Goal: Transaction & Acquisition: Purchase product/service

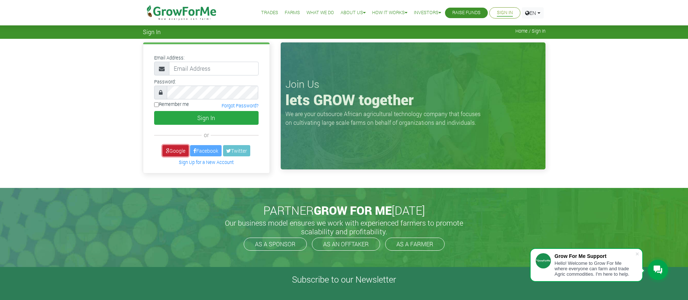
click at [175, 149] on link "Google" at bounding box center [175, 150] width 26 height 11
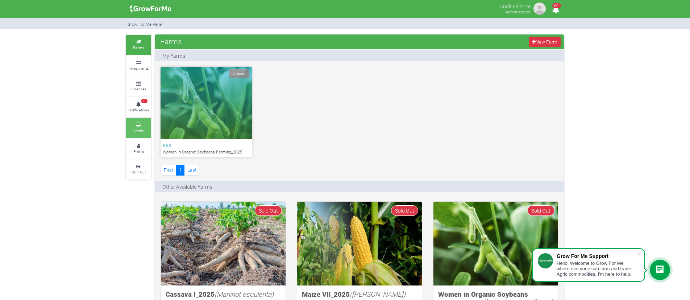
click at [140, 134] on link "Admin" at bounding box center [138, 128] width 25 height 20
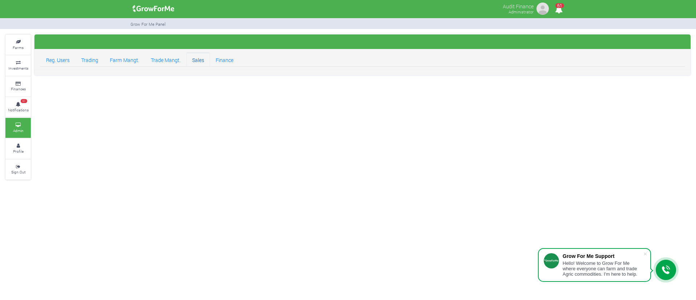
click at [200, 63] on link "Sales" at bounding box center [198, 59] width 24 height 15
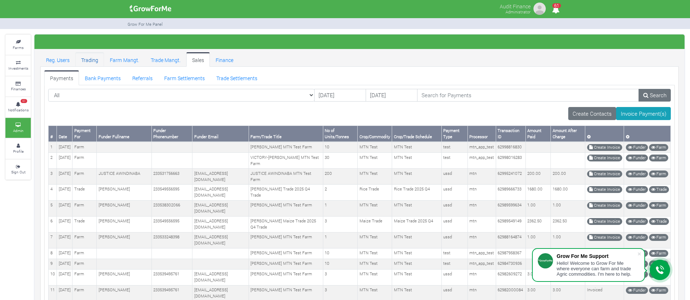
click at [93, 65] on link "Trading" at bounding box center [89, 59] width 29 height 15
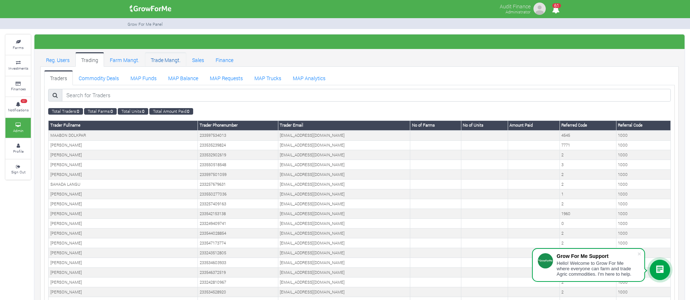
click at [153, 60] on link "Trade Mangt." at bounding box center [165, 59] width 41 height 15
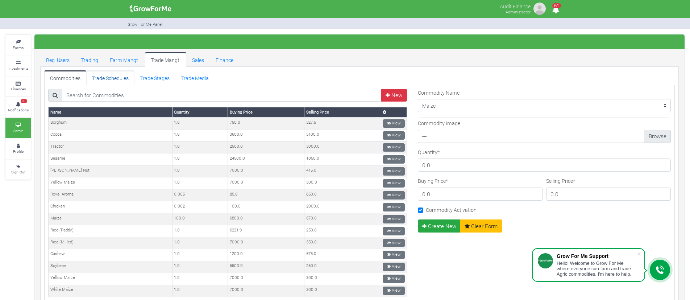
click at [119, 84] on link "Trade Schedules" at bounding box center [110, 77] width 48 height 15
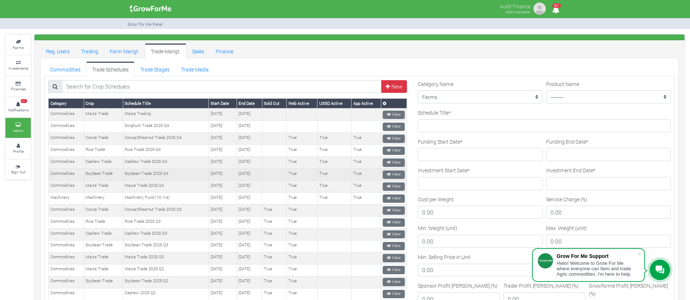
scroll to position [10, 0]
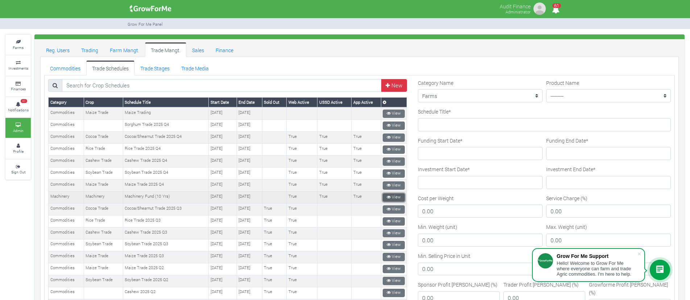
click at [390, 195] on link "View" at bounding box center [394, 197] width 22 height 8
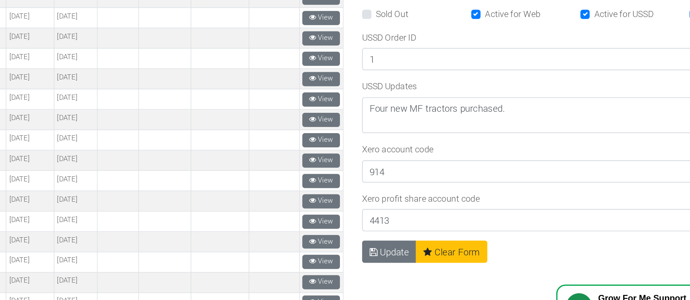
scroll to position [398, 0]
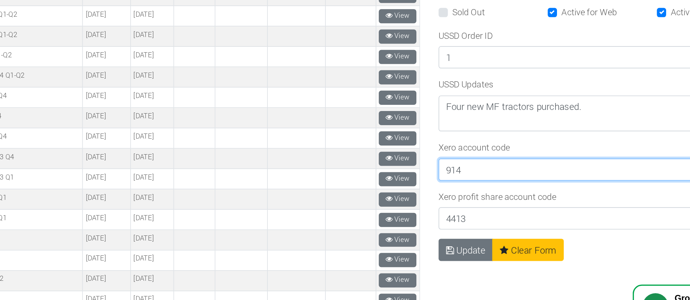
click at [445, 174] on input "914" at bounding box center [544, 180] width 253 height 13
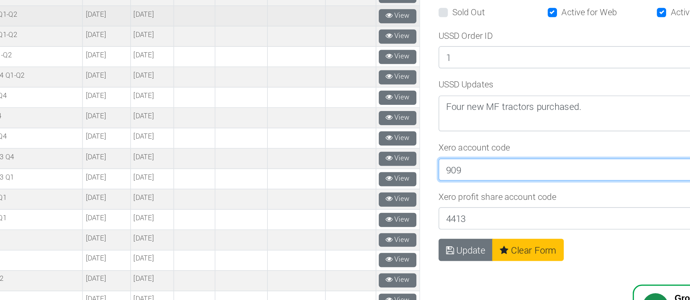
type input "909"
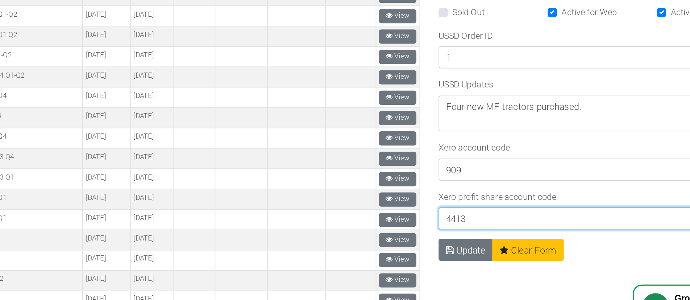
click at [437, 204] on input "4413" at bounding box center [544, 209] width 253 height 13
type input "4420"
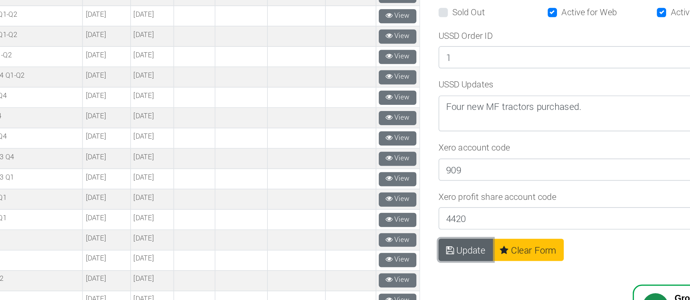
click at [430, 221] on button "Update" at bounding box center [434, 227] width 32 height 13
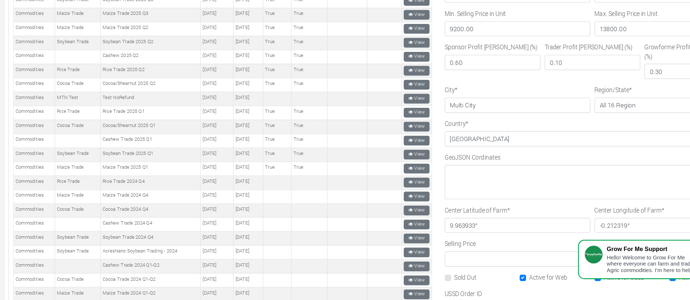
scroll to position [182, 0]
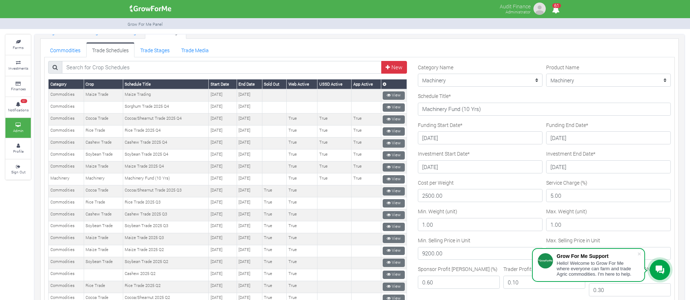
scroll to position [11, 0]
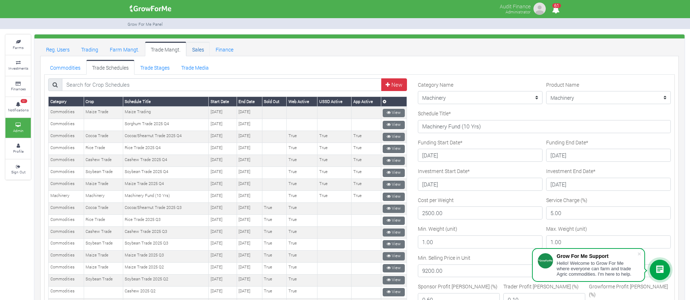
click at [199, 48] on link "Sales" at bounding box center [198, 49] width 24 height 15
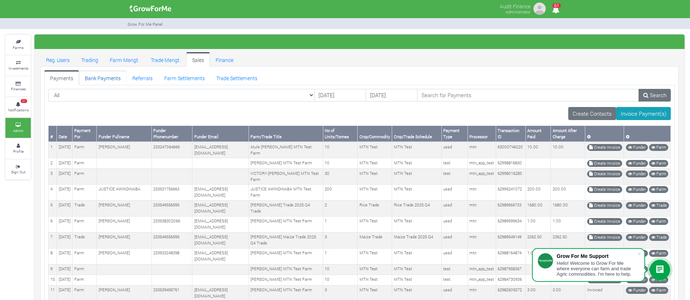
click at [98, 78] on link "Bank Payments" at bounding box center [102, 77] width 47 height 15
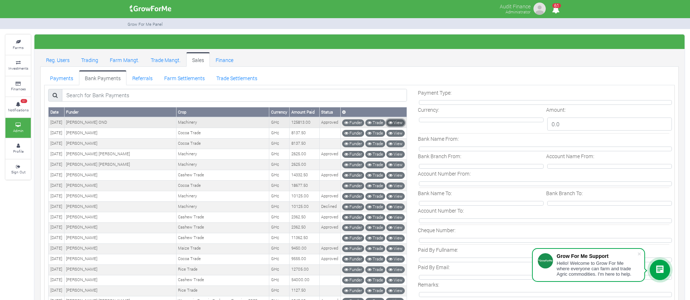
click at [394, 119] on link "View" at bounding box center [395, 122] width 18 height 7
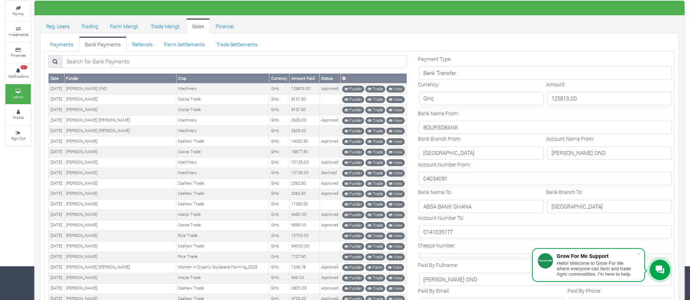
scroll to position [4, 0]
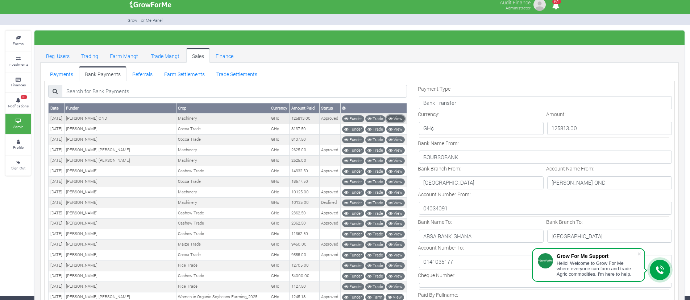
click at [401, 117] on link "View" at bounding box center [395, 118] width 18 height 7
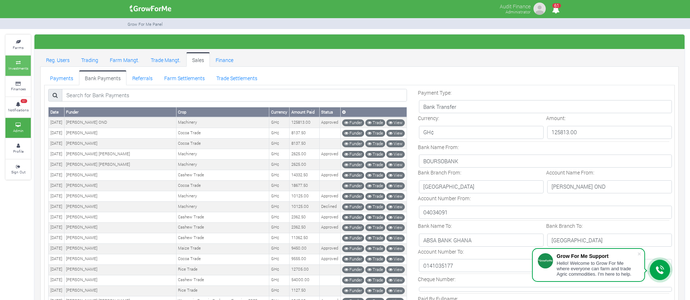
click at [18, 61] on icon at bounding box center [18, 63] width 22 height 4
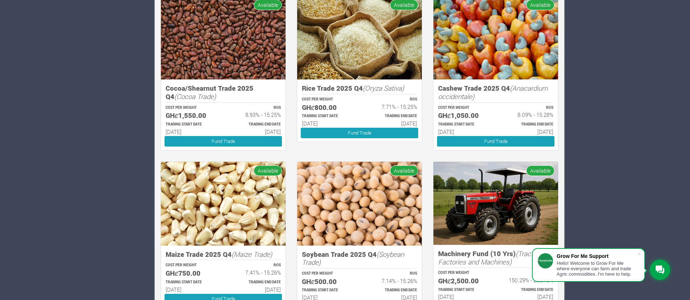
scroll to position [729, 0]
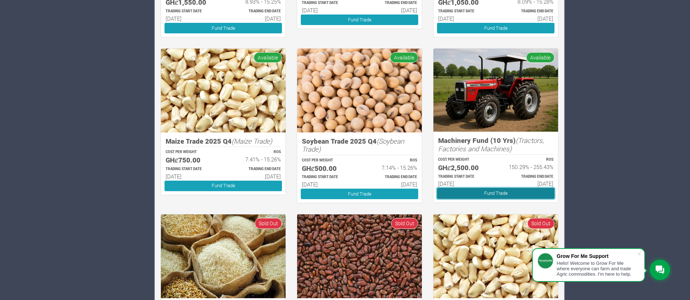
click at [493, 189] on link "Fund Trade" at bounding box center [495, 193] width 117 height 11
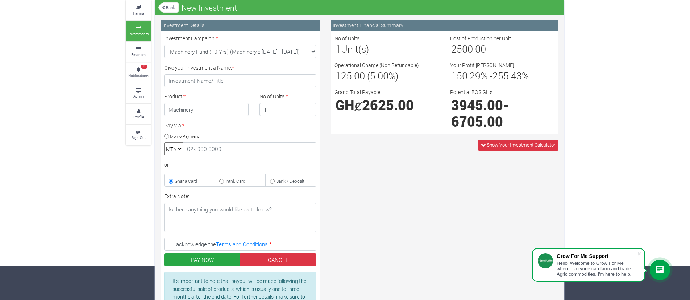
scroll to position [4, 0]
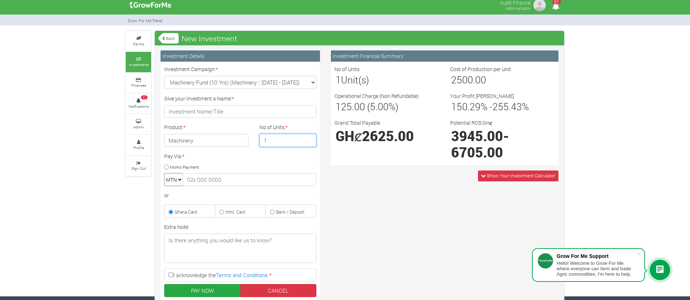
click at [288, 143] on input "1" at bounding box center [288, 140] width 57 height 13
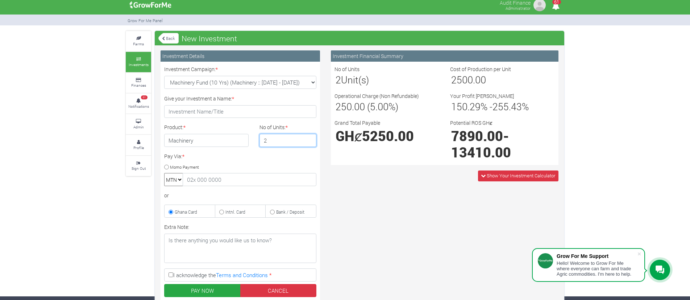
type input "2"
click at [413, 203] on div "Investment Financial Summary No of Units 2 Unit(s) Cost of Production per Unit …" at bounding box center [445, 204] width 239 height 308
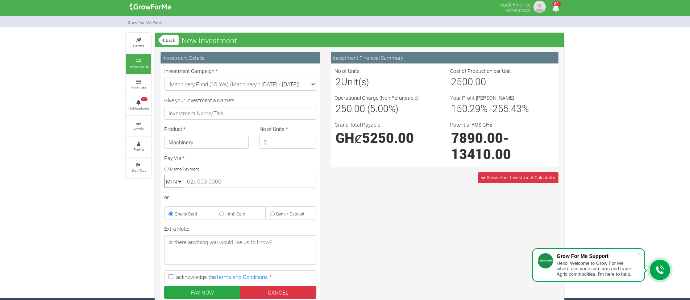
scroll to position [0, 0]
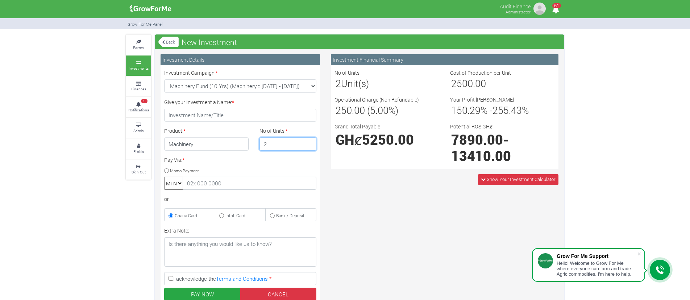
click at [273, 143] on input "2" at bounding box center [288, 143] width 57 height 13
drag, startPoint x: 466, startPoint y: 156, endPoint x: 448, endPoint y: 154, distance: 18.3
click at [448, 154] on div "Potential ROS GHȼ 39450.00 - 67050.00" at bounding box center [503, 144] width 116 height 42
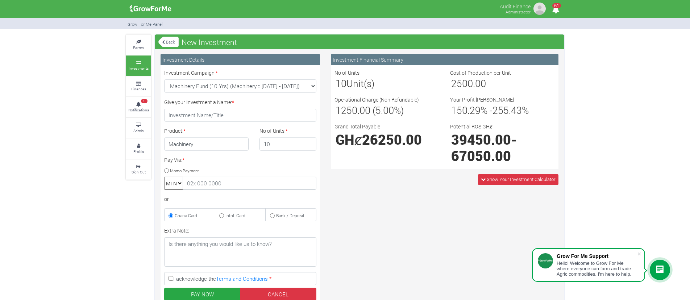
click at [384, 188] on div "Investment Financial Summary No of Units 10 Unit(s) Cost of Production per Unit…" at bounding box center [445, 122] width 239 height 136
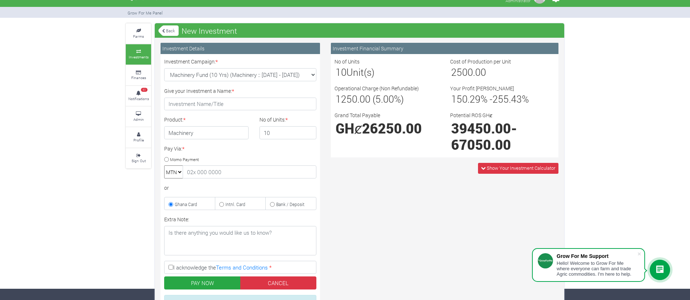
scroll to position [9, 0]
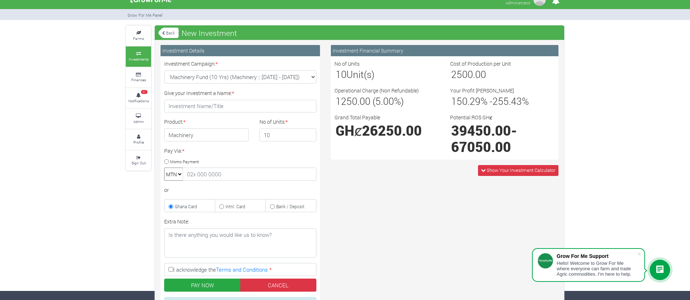
click at [459, 102] on span "150.29" at bounding box center [465, 101] width 29 height 13
click at [482, 170] on icon at bounding box center [483, 170] width 5 height 5
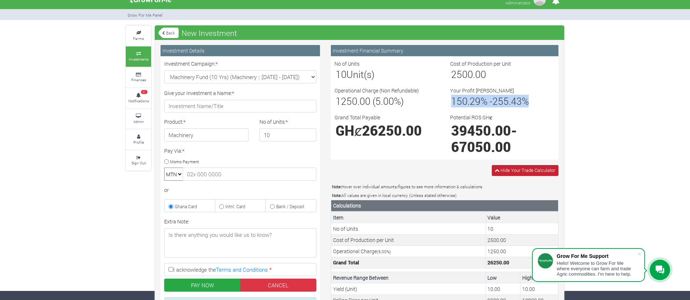
click at [496, 171] on icon at bounding box center [497, 170] width 5 height 5
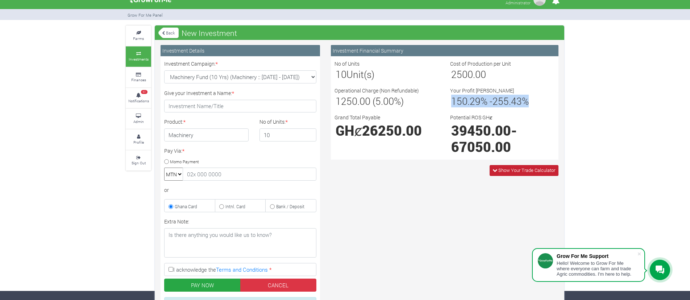
click at [496, 171] on icon at bounding box center [495, 170] width 5 height 5
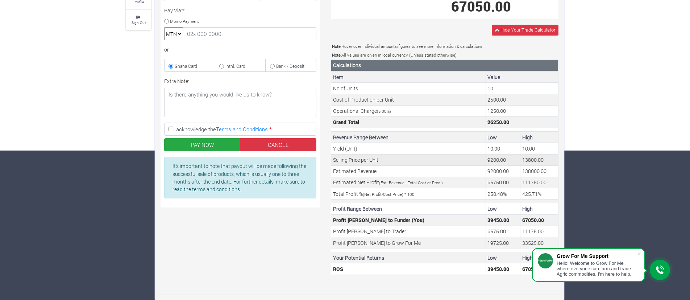
scroll to position [0, 0]
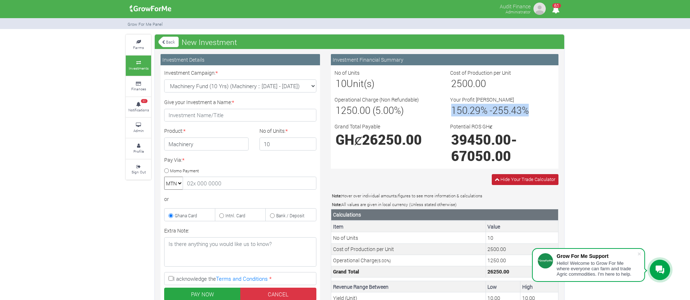
click at [495, 181] on icon at bounding box center [497, 179] width 5 height 5
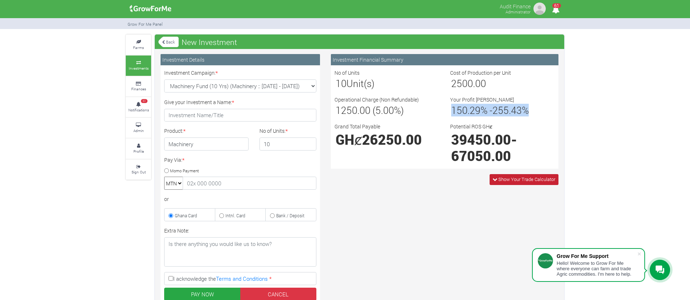
click at [495, 181] on icon at bounding box center [495, 179] width 5 height 5
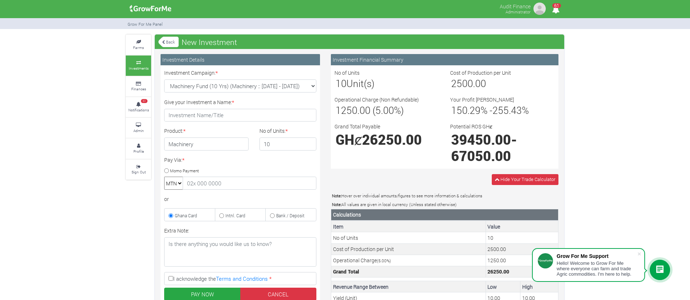
click at [443, 173] on div "Investment Financial Summary No of Units 10 Unit(s) Cost of Production per Unit…" at bounding box center [445, 242] width 239 height 376
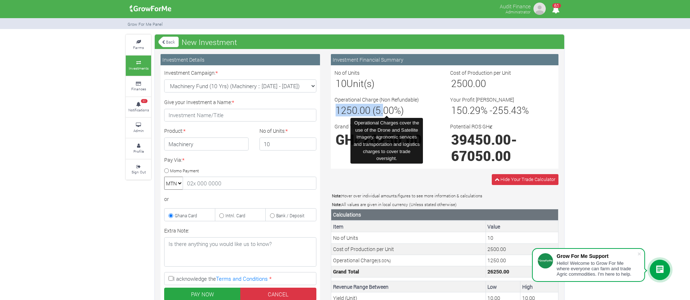
drag, startPoint x: 336, startPoint y: 112, endPoint x: 384, endPoint y: 108, distance: 47.7
click at [384, 108] on span "1250.00 (5.00%)" at bounding box center [370, 110] width 68 height 13
drag, startPoint x: 377, startPoint y: 109, endPoint x: 400, endPoint y: 108, distance: 22.8
click at [400, 108] on span "1250.00 (5.00%)" at bounding box center [370, 110] width 68 height 13
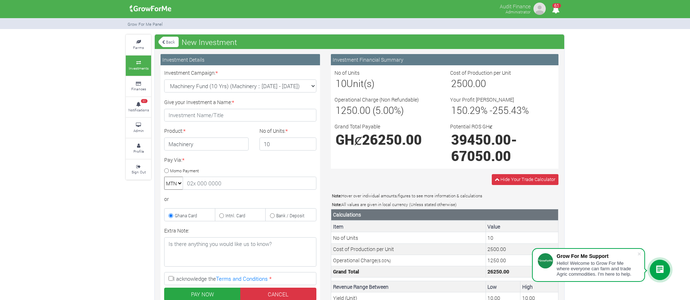
click at [422, 103] on div "Operational Charge (Non Refundable) 1250.00 (5.00%)" at bounding box center [387, 106] width 116 height 21
click at [450, 108] on div "Your Profit Margin 150.29 % - 255.43 %" at bounding box center [503, 106] width 116 height 21
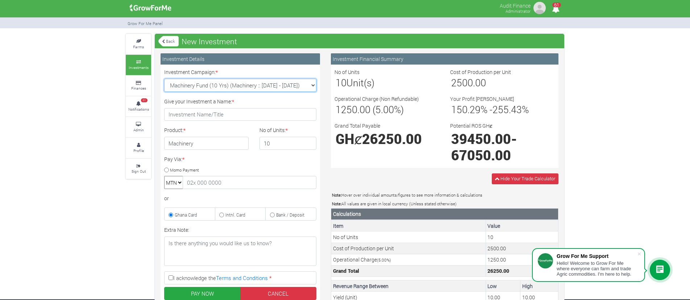
click at [286, 85] on select "Machinery Fund (10 Yrs) (Machinery :: 01st Jun 2025 - 01st Jun 2035) Maize Trad…" at bounding box center [240, 85] width 152 height 13
click at [388, 88] on h3 "10 Unit(s)" at bounding box center [387, 83] width 103 height 12
click at [314, 87] on select "Machinery Fund (10 Yrs) (Machinery :: 01st Jun 2025 - 01st Jun 2035) Maize Trad…" at bounding box center [240, 85] width 152 height 13
click at [407, 93] on div "No of Units 10 Unit(s) Cost of Production per Unit 2500.00 Operational Charge (…" at bounding box center [444, 116] width 231 height 96
click at [271, 139] on input "10" at bounding box center [288, 143] width 57 height 13
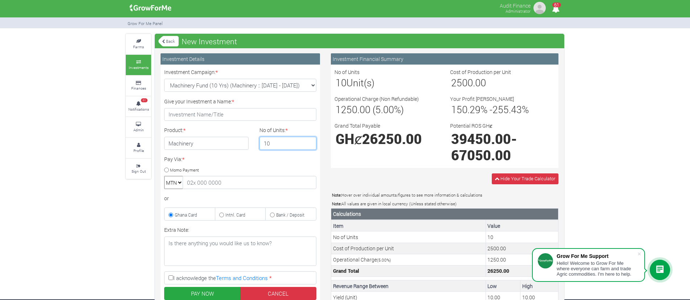
type input "1"
click at [358, 172] on div "Investment Financial Summary No of Units 1 Unit(s) Cost of Production per Unit …" at bounding box center [445, 241] width 239 height 376
click at [280, 143] on input "1" at bounding box center [288, 143] width 57 height 13
click at [290, 143] on input "1" at bounding box center [288, 143] width 57 height 13
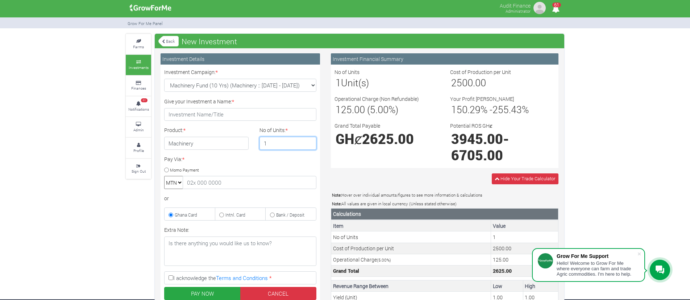
click at [290, 143] on input "1" at bounding box center [288, 143] width 57 height 13
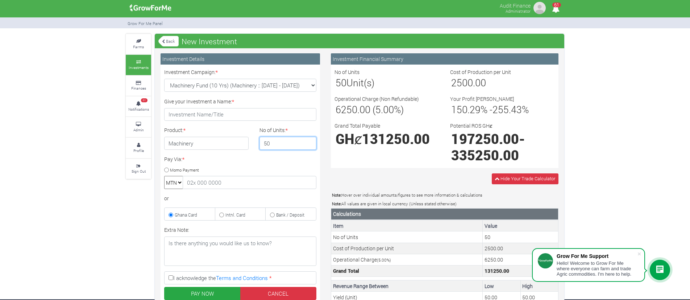
type input "50"
click at [343, 163] on div "Grand Total Payable GHȼ 131250.00" at bounding box center [387, 143] width 116 height 42
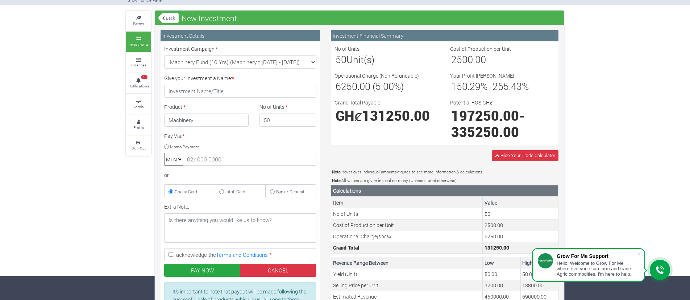
scroll to position [25, 0]
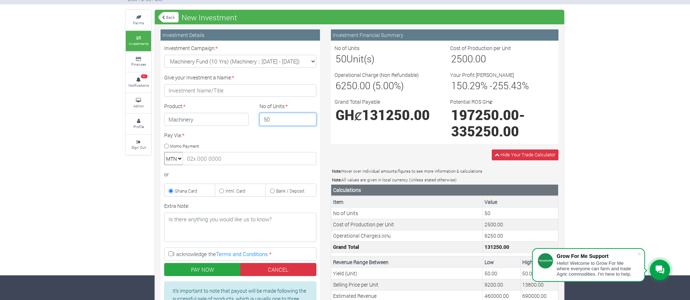
click at [282, 121] on input "50" at bounding box center [288, 119] width 57 height 13
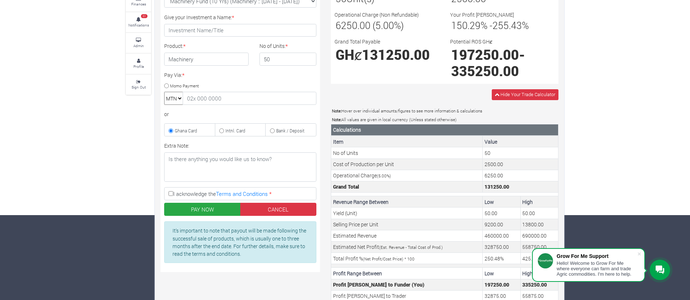
click at [168, 194] on label "I acknowledge the Terms and Conditions *" at bounding box center [240, 193] width 152 height 13
click at [169, 194] on input "I acknowledge the Terms and Conditions *" at bounding box center [171, 193] width 5 height 5
checkbox input "true"
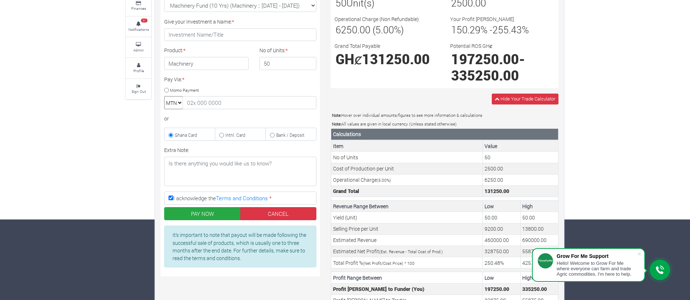
scroll to position [83, 0]
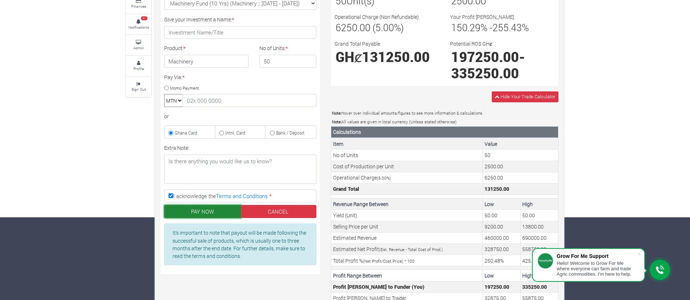
click at [210, 208] on button "PAY NOW" at bounding box center [202, 211] width 76 height 13
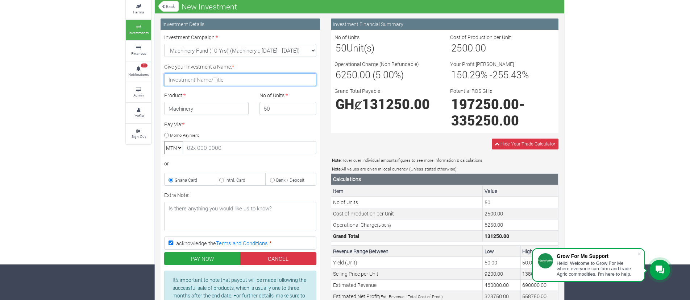
scroll to position [35, 0]
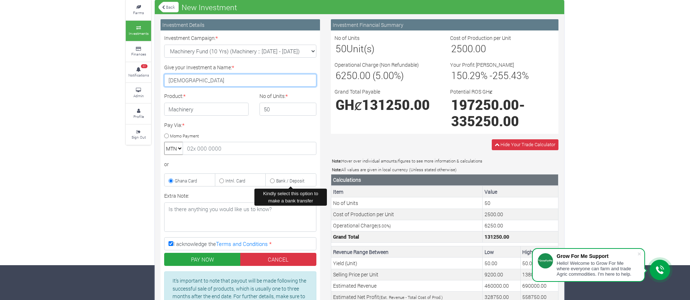
type input "jude"
click at [283, 178] on small "Bank / Deposit" at bounding box center [290, 181] width 28 height 6
click at [275, 178] on input "Bank / Deposit" at bounding box center [272, 180] width 5 height 5
radio input "true"
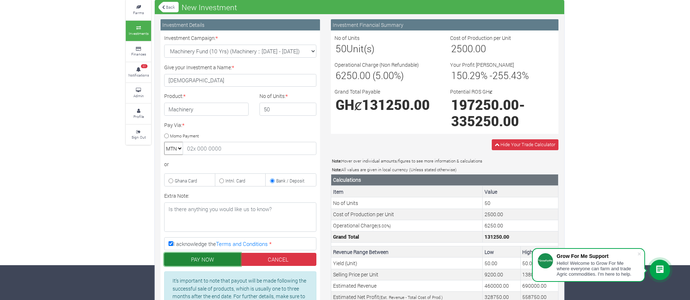
click at [189, 260] on button "PAY NOW" at bounding box center [202, 259] width 76 height 13
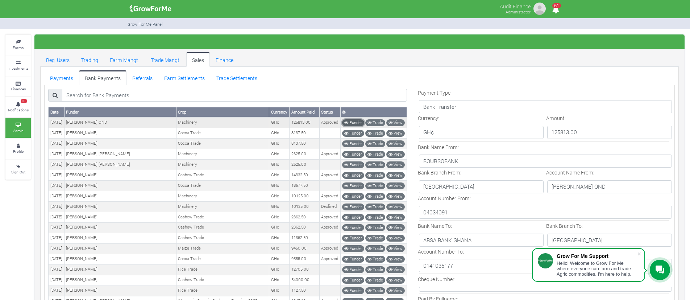
click at [355, 121] on link "Funder" at bounding box center [353, 122] width 22 height 7
click at [103, 121] on td "[PERSON_NAME] OND" at bounding box center [120, 122] width 112 height 11
click at [103, 121] on td "Steve OND OND" at bounding box center [120, 122] width 112 height 11
copy tr "Steve OND OND"
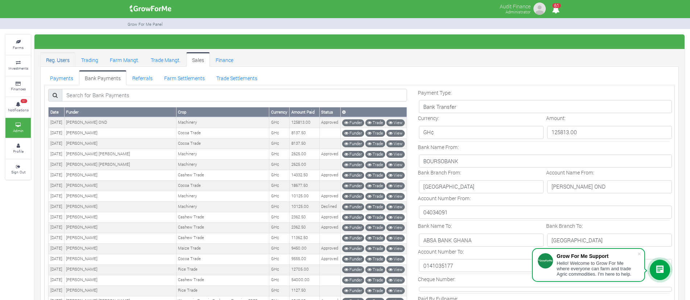
click at [63, 60] on link "Reg. Users" at bounding box center [57, 59] width 35 height 15
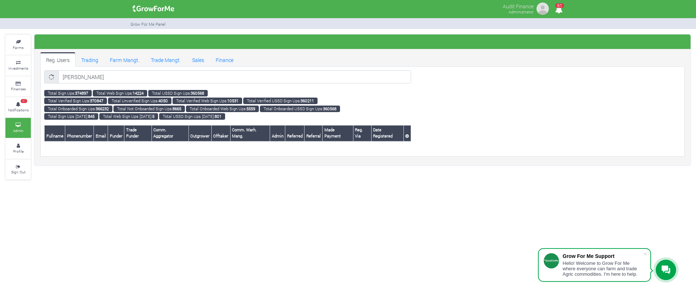
type input "[PERSON_NAME]"
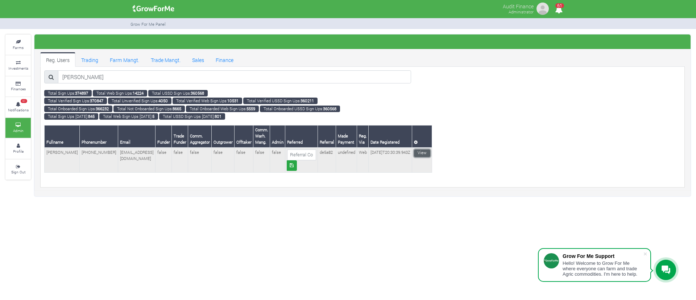
click at [414, 152] on link "View" at bounding box center [422, 153] width 16 height 8
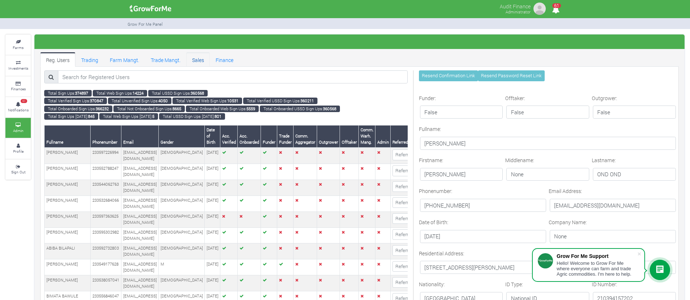
click at [202, 56] on link "Sales" at bounding box center [198, 59] width 24 height 15
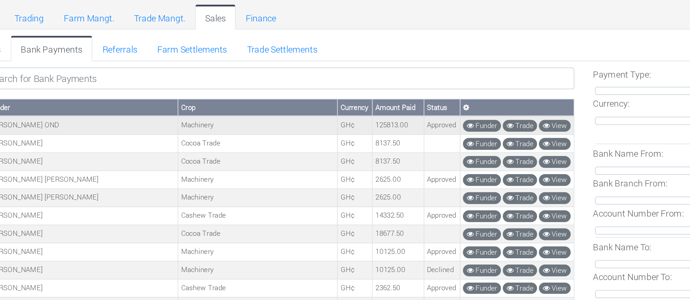
click at [291, 122] on td "125813.00" at bounding box center [305, 122] width 30 height 11
click at [295, 126] on td "125813.00" at bounding box center [305, 122] width 30 height 11
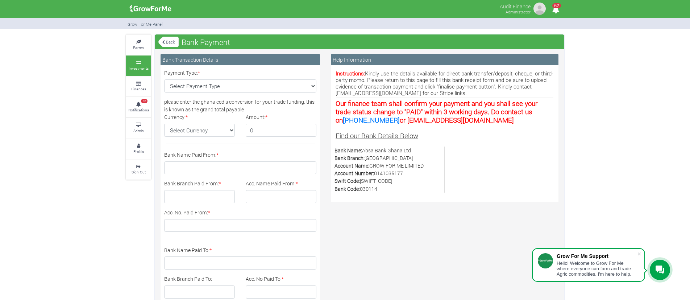
click at [171, 44] on link "Back" at bounding box center [168, 42] width 20 height 12
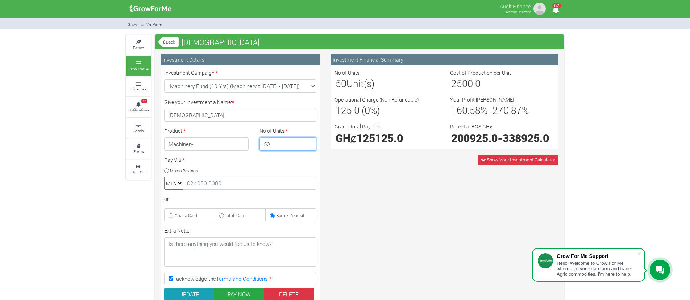
click at [290, 144] on input "50" at bounding box center [288, 143] width 57 height 13
type input "5"
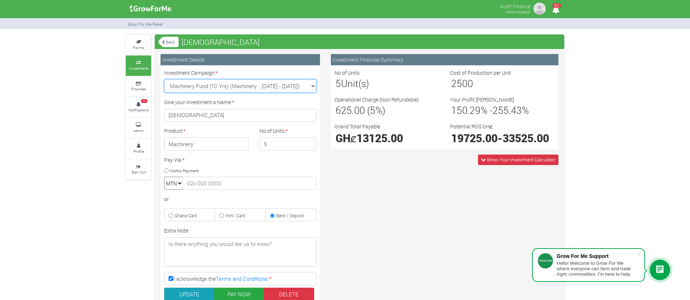
drag, startPoint x: 195, startPoint y: 87, endPoint x: 214, endPoint y: 84, distance: 18.7
click at [214, 84] on select "Machinery Fund (10 Yrs) (Machinery :: 01st Jun 2025 - 01st Jun 2035) Maize Trad…" at bounding box center [240, 85] width 152 height 13
drag, startPoint x: 169, startPoint y: 83, endPoint x: 209, endPoint y: 86, distance: 39.7
click at [209, 86] on select "Machinery Fund (10 Yrs) (Machinery :: 01st Jun 2025 - 01st Jun 2035) Maize Trad…" at bounding box center [240, 85] width 152 height 13
click at [299, 90] on select "Machinery Fund (10 Yrs) (Machinery :: 01st Jun 2025 - 01st Jun 2035) Maize Trad…" at bounding box center [240, 85] width 152 height 13
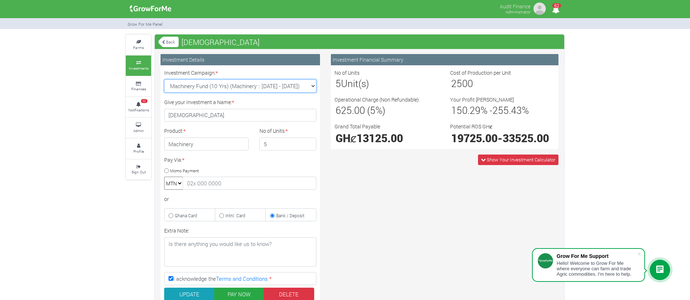
click at [164, 79] on select "Machinery Fund (10 Yrs) (Machinery :: 01st Jun 2025 - 01st Jun 2035) Maize Trad…" at bounding box center [240, 85] width 152 height 13
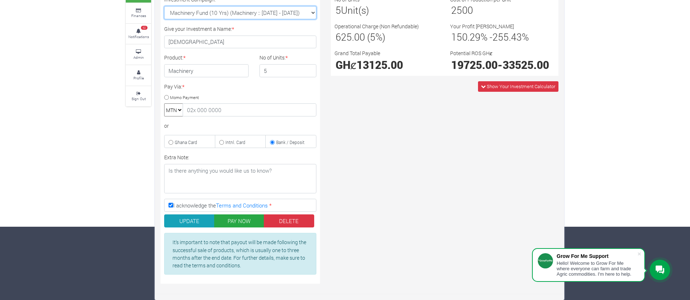
scroll to position [51, 0]
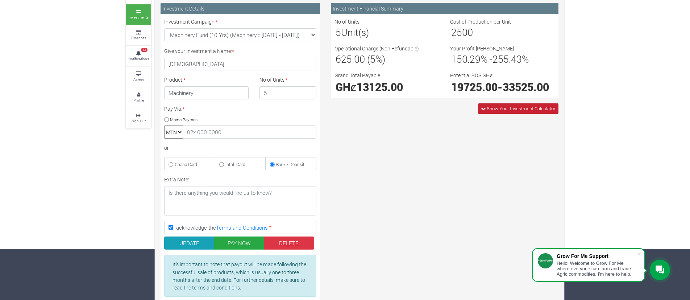
click at [491, 112] on span "Show Your Investment Calculator" at bounding box center [521, 108] width 69 height 7
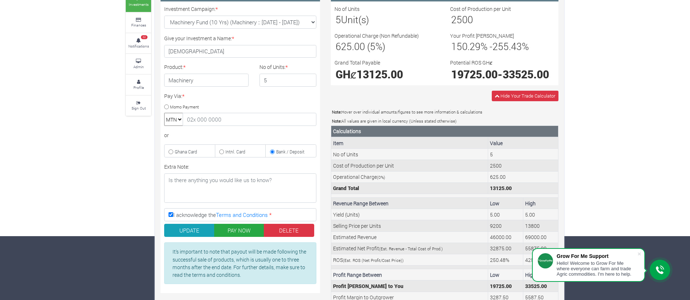
scroll to position [0, 0]
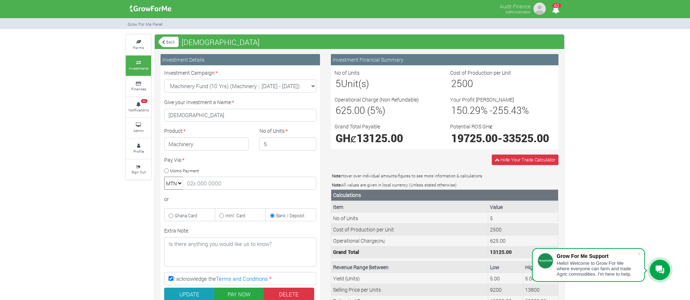
click at [164, 45] on link "Back" at bounding box center [168, 42] width 20 height 12
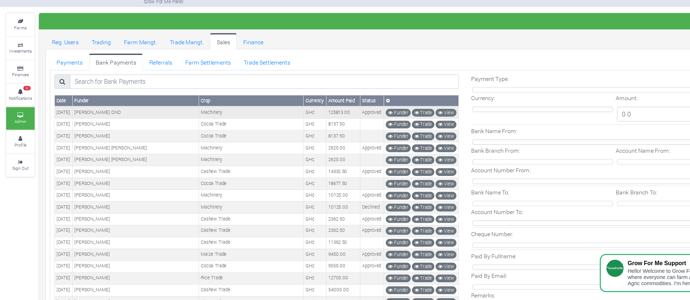
click at [295, 123] on td "125813.00" at bounding box center [305, 122] width 30 height 11
click at [176, 109] on th "Crop" at bounding box center [222, 112] width 93 height 10
click at [59, 74] on link "Payments" at bounding box center [61, 77] width 35 height 15
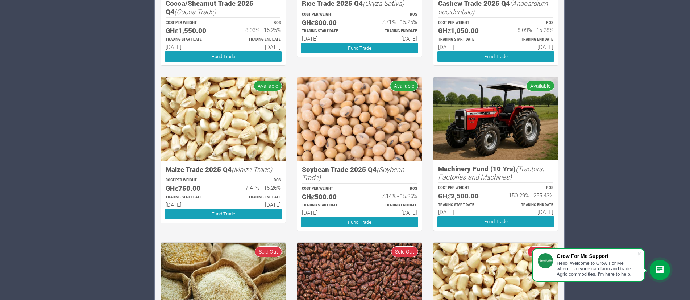
scroll to position [697, 0]
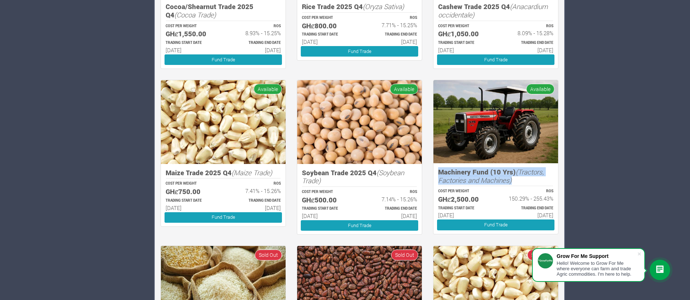
drag, startPoint x: 438, startPoint y: 171, endPoint x: 514, endPoint y: 180, distance: 77.0
click at [514, 180] on div "Machinery Fund (10 Yrs) (Tractors, Factories and Machines) COST PER WEIGHT GHȼ2…" at bounding box center [496, 198] width 125 height 71
copy h5 "Machinery Fund (10 Yrs) (Tractors, Factories and Machines)"
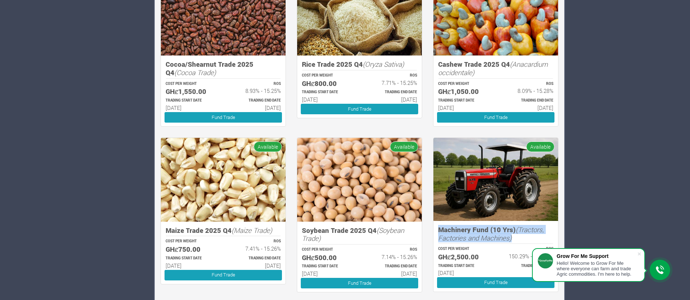
scroll to position [640, 0]
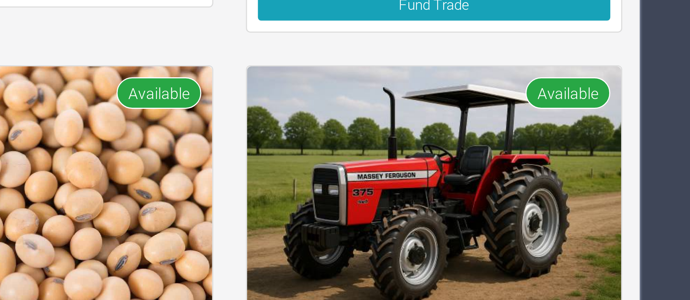
click at [527, 172] on img at bounding box center [496, 178] width 125 height 83
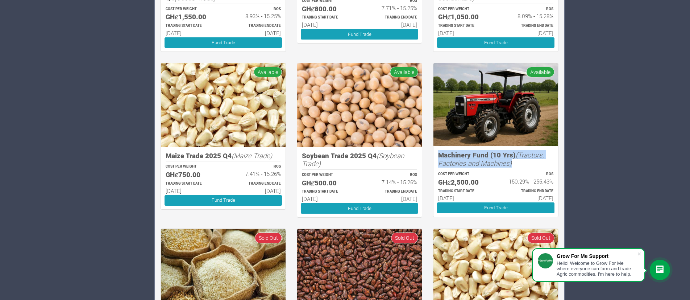
scroll to position [716, 0]
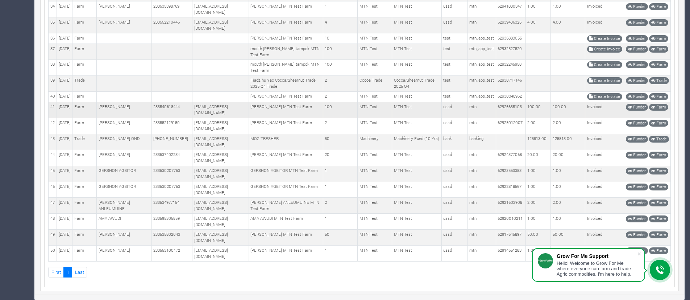
scroll to position [658, 0]
click at [410, 150] on td "Machinery Fund (10 Yrs)" at bounding box center [417, 142] width 50 height 16
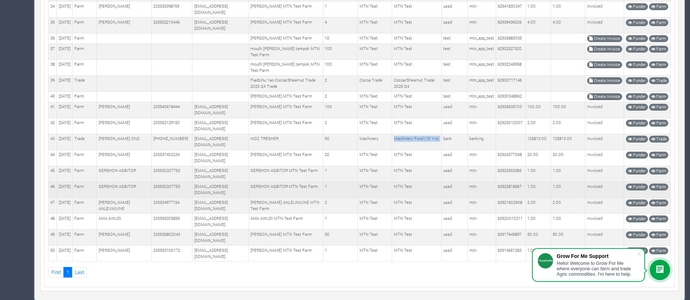
scroll to position [667, 0]
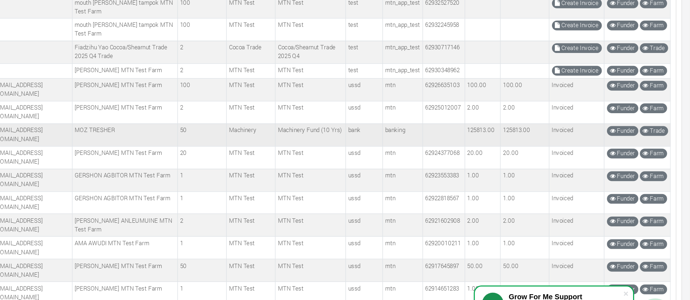
click at [555, 148] on td "125813.00" at bounding box center [568, 142] width 34 height 16
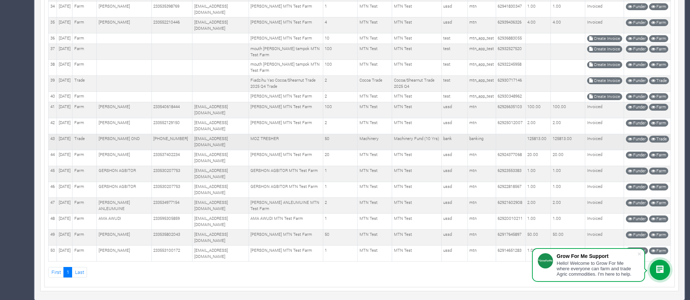
click at [260, 144] on td "MOZ TRESHER" at bounding box center [286, 142] width 74 height 16
click at [185, 145] on td "+233591762065" at bounding box center [172, 142] width 41 height 16
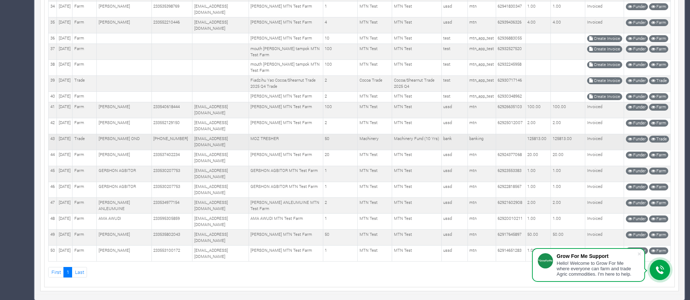
click at [156, 147] on td "+233591762065" at bounding box center [172, 142] width 41 height 16
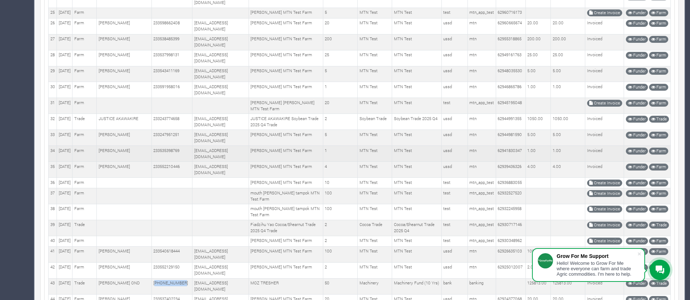
scroll to position [677, 0]
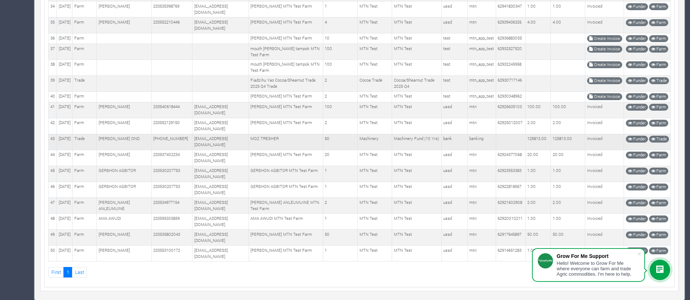
click at [561, 137] on td "125813.00" at bounding box center [568, 142] width 34 height 16
click at [545, 135] on td "125813.00" at bounding box center [538, 142] width 25 height 16
click at [525, 141] on td at bounding box center [511, 142] width 30 height 16
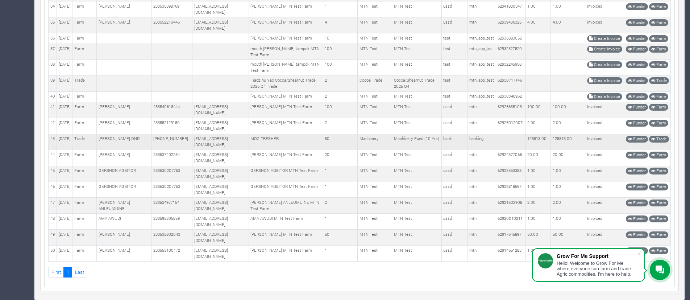
click at [525, 141] on td at bounding box center [511, 142] width 30 height 16
click at [541, 139] on td "125813.00" at bounding box center [538, 142] width 25 height 16
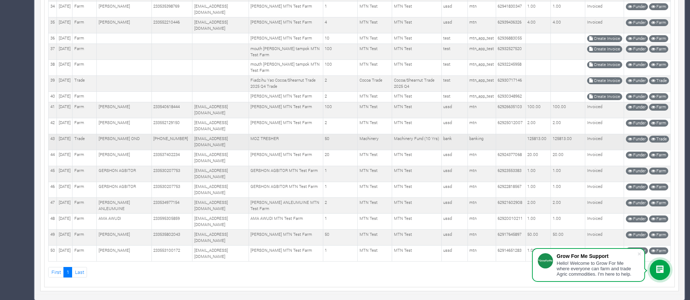
click at [502, 139] on td at bounding box center [511, 142] width 30 height 16
click at [471, 139] on td "banking" at bounding box center [482, 142] width 28 height 16
click at [592, 139] on td "Invoiced" at bounding box center [605, 142] width 39 height 16
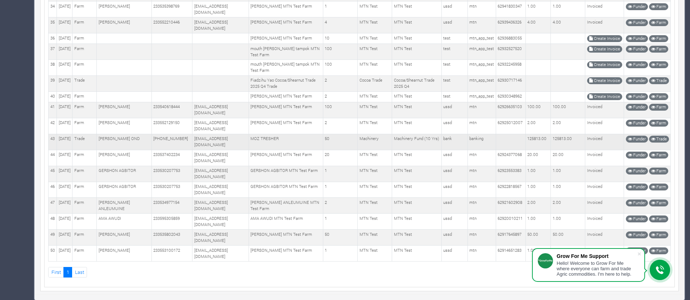
click at [592, 139] on td "Invoiced" at bounding box center [605, 142] width 39 height 16
click at [534, 144] on td "125813.00" at bounding box center [538, 142] width 25 height 16
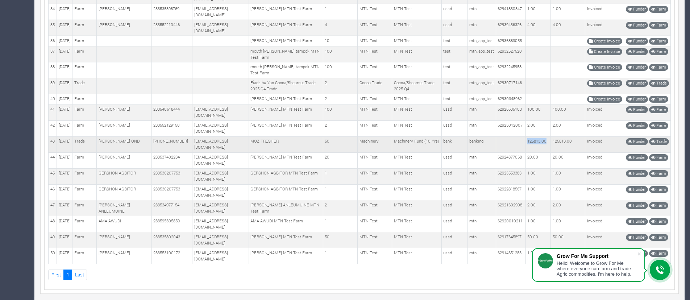
scroll to position [640, 0]
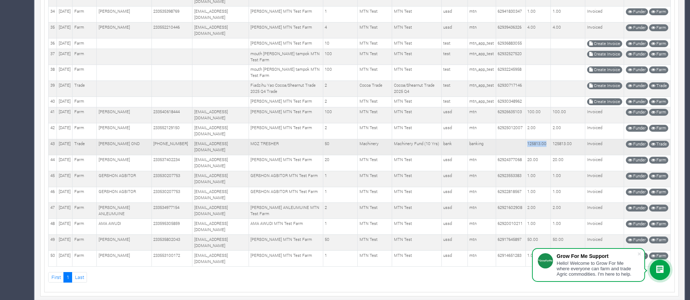
click at [534, 155] on td "125813.00" at bounding box center [538, 147] width 25 height 16
click at [504, 155] on td at bounding box center [511, 147] width 30 height 16
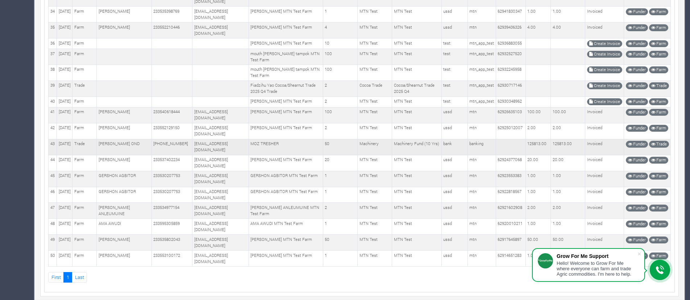
click at [487, 155] on td "banking" at bounding box center [482, 147] width 28 height 16
click at [534, 155] on td "125813.00" at bounding box center [538, 147] width 25 height 16
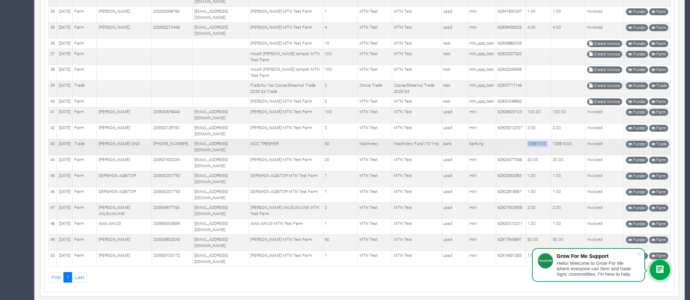
click at [534, 155] on td "125813.00" at bounding box center [538, 147] width 25 height 16
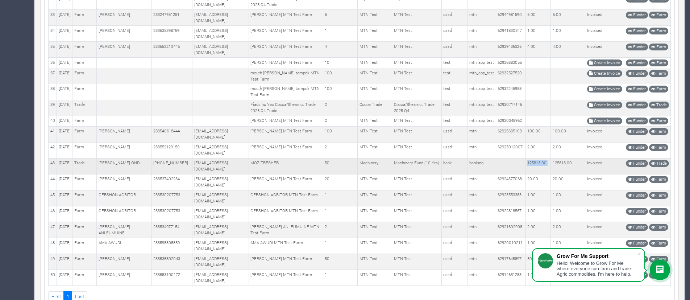
scroll to position [620, 0]
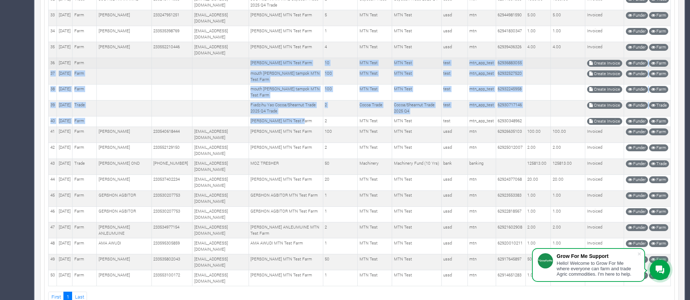
drag, startPoint x: 304, startPoint y: 147, endPoint x: 253, endPoint y: 86, distance: 80.1
click at [281, 69] on td "DORA ABENA ADU MTN Test Farm" at bounding box center [286, 63] width 74 height 11
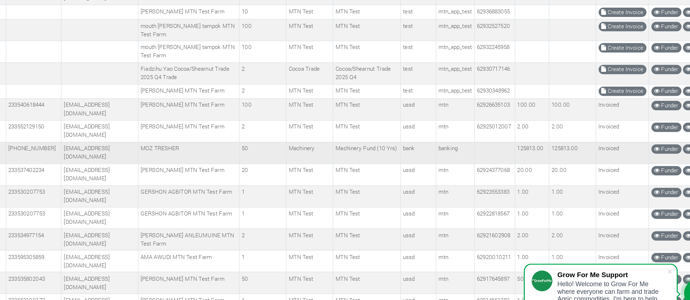
click at [531, 174] on td "125813.00" at bounding box center [538, 166] width 25 height 16
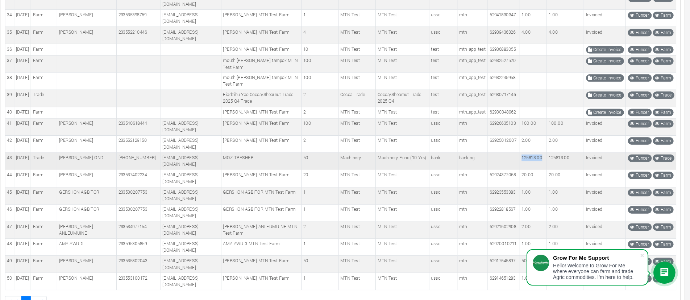
click at [540, 174] on td "125813.00" at bounding box center [538, 166] width 25 height 16
click at [369, 174] on td "Machinery" at bounding box center [375, 166] width 34 height 16
click at [530, 174] on td "125813.00" at bounding box center [538, 166] width 25 height 16
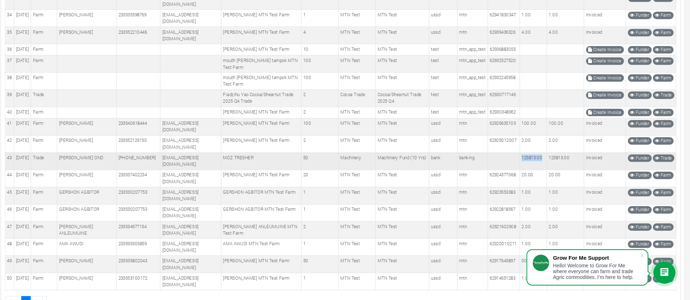
click at [530, 174] on td "125813.00" at bounding box center [538, 166] width 25 height 16
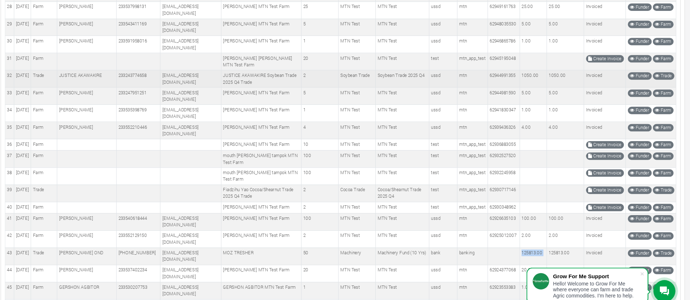
scroll to position [488, 0]
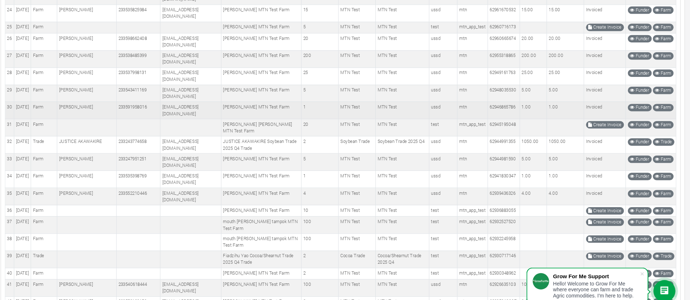
click at [518, 111] on td "62946865786" at bounding box center [511, 103] width 30 height 16
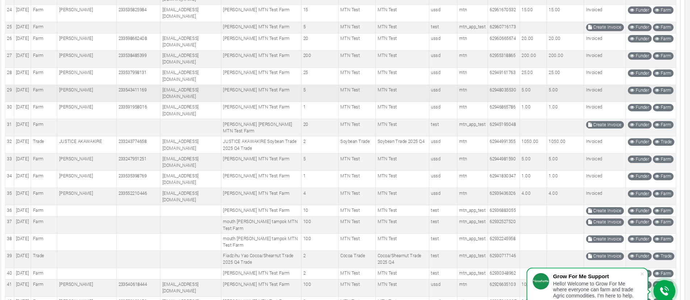
click at [517, 95] on td "62948035530" at bounding box center [511, 87] width 30 height 16
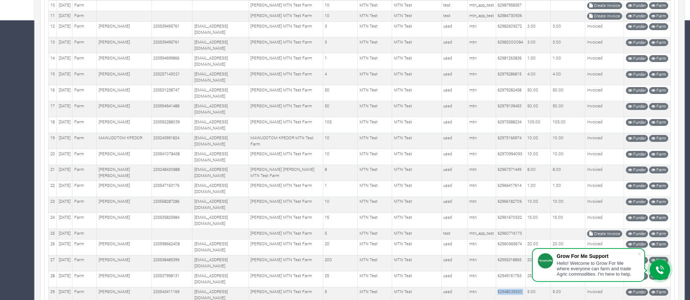
scroll to position [0, 0]
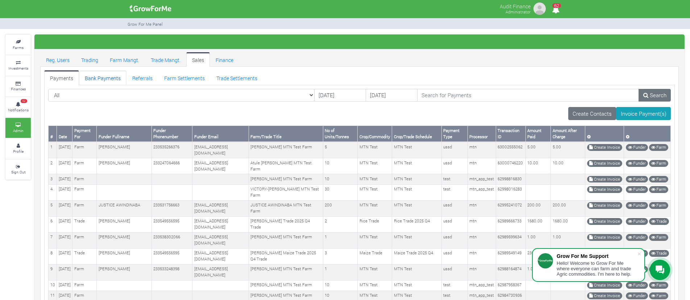
click at [96, 81] on link "Bank Payments" at bounding box center [102, 77] width 47 height 15
